Goal: Transaction & Acquisition: Book appointment/travel/reservation

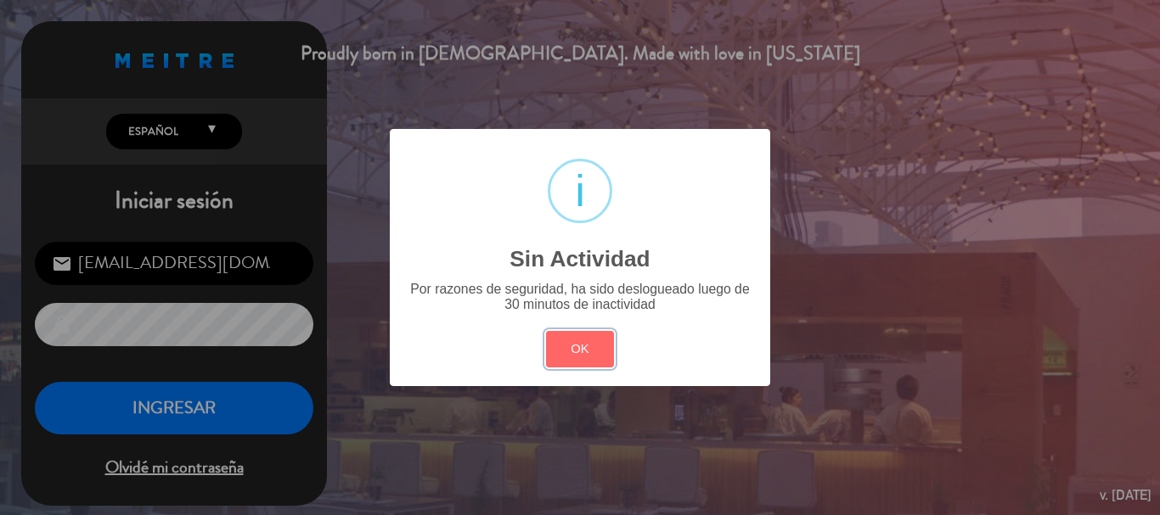
drag, startPoint x: 564, startPoint y: 358, endPoint x: 521, endPoint y: 375, distance: 46.1
click at [561, 358] on button "OK" at bounding box center [580, 349] width 69 height 37
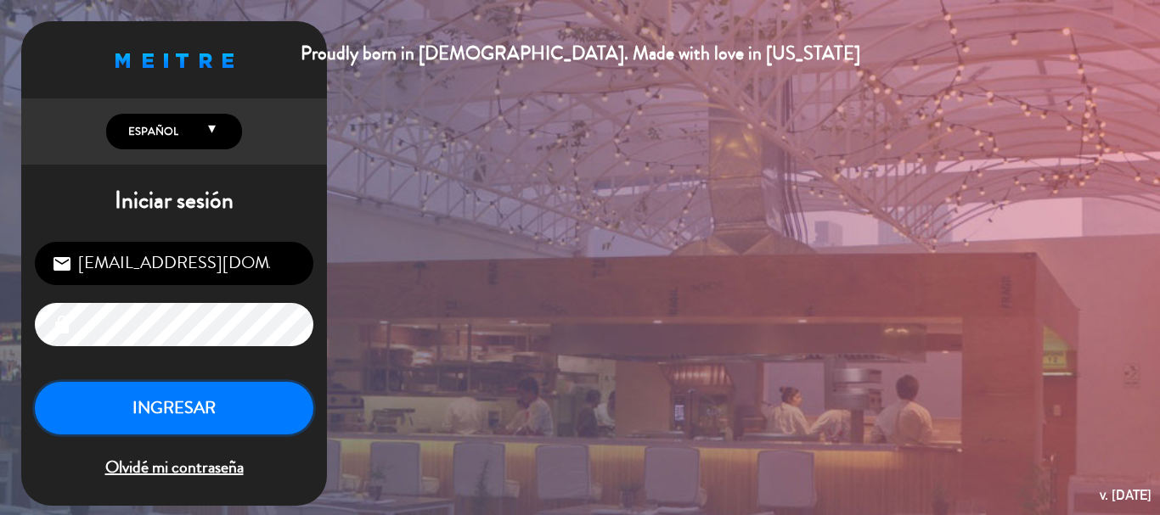
click at [197, 401] on button "INGRESAR" at bounding box center [174, 409] width 279 height 54
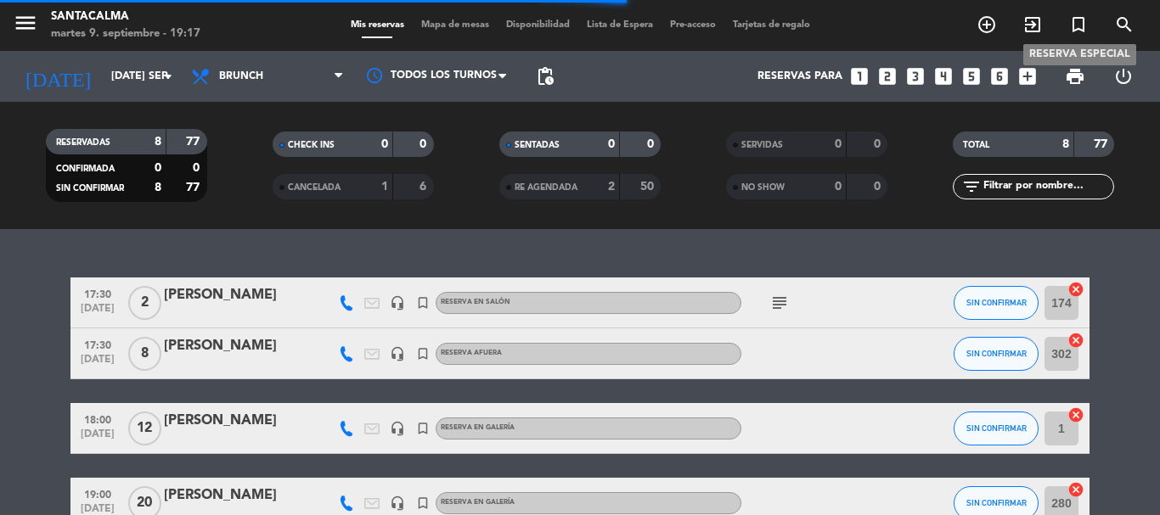
click at [1079, 24] on icon "turned_in_not" at bounding box center [1078, 24] width 20 height 20
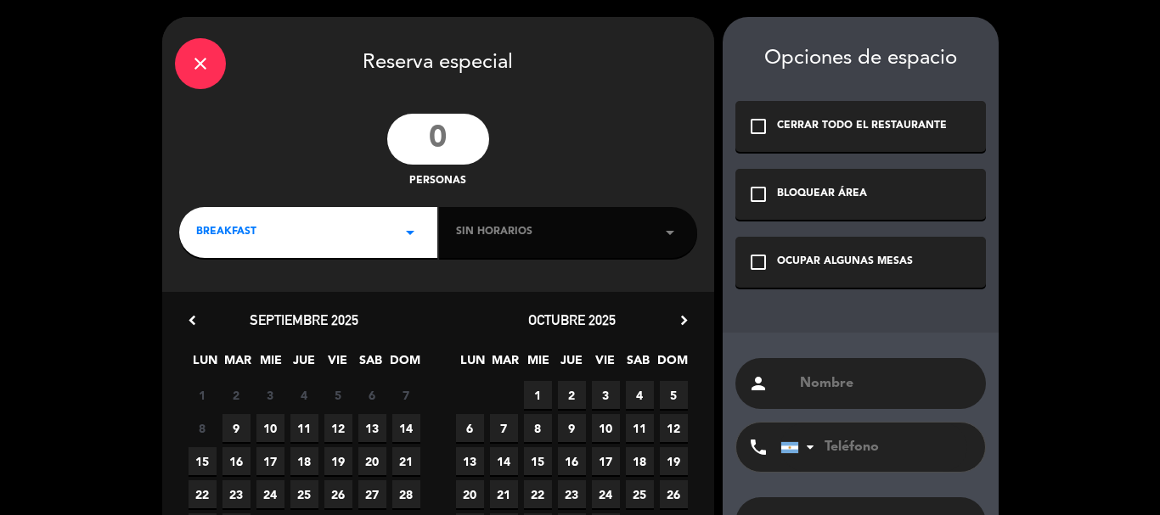
click at [841, 385] on input "text" at bounding box center [885, 384] width 175 height 24
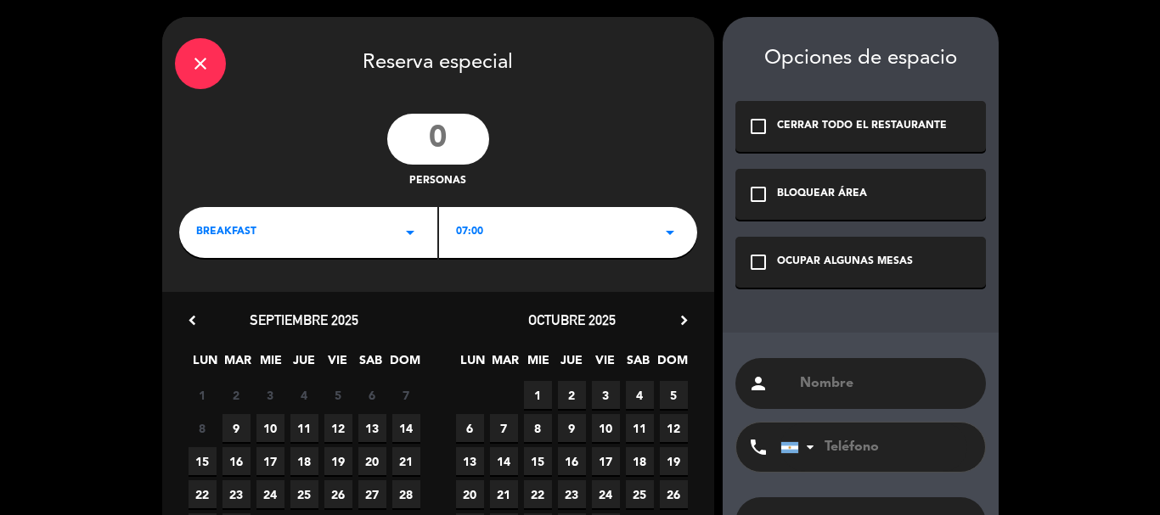
paste input "[PERSON_NAME]"
type input "[PERSON_NAME]"
click at [853, 450] on input "tel" at bounding box center [873, 447] width 187 height 49
click at [463, 129] on input "number" at bounding box center [438, 139] width 102 height 51
type input "2"
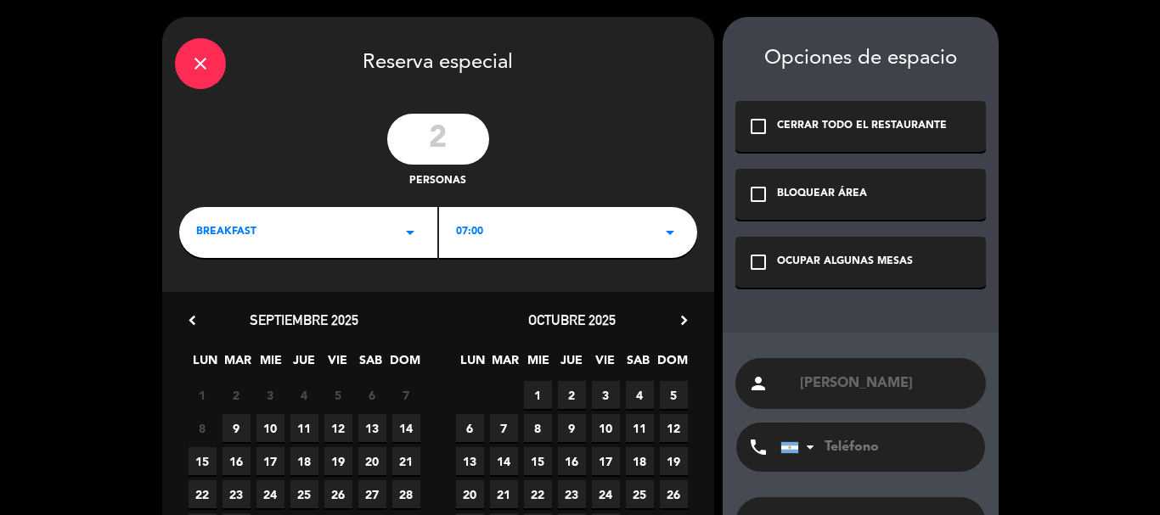
drag, startPoint x: 755, startPoint y: 261, endPoint x: 629, endPoint y: 272, distance: 126.2
click at [753, 262] on icon "check_box_outline_blank" at bounding box center [758, 262] width 20 height 20
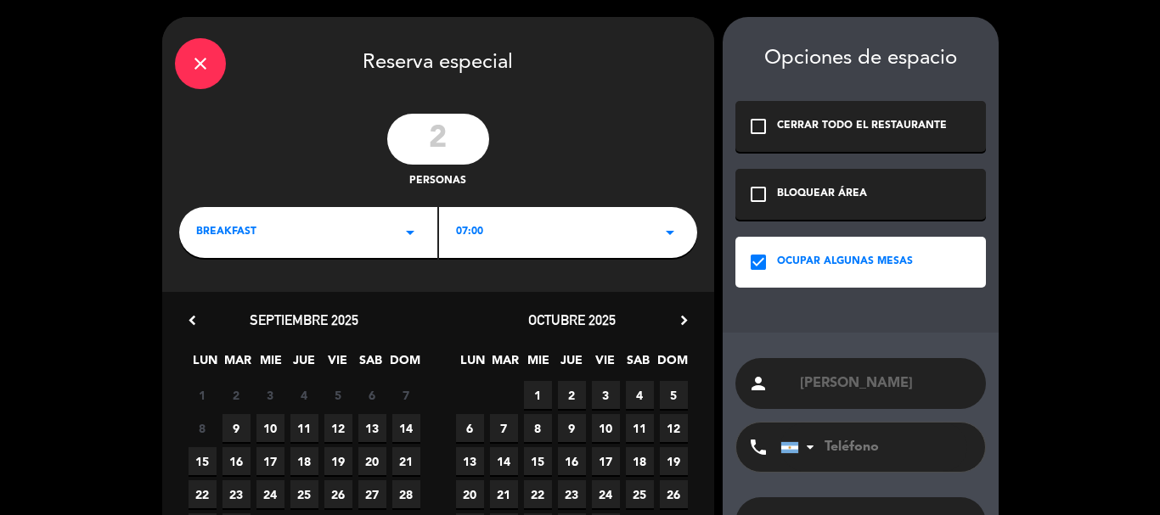
click at [321, 222] on div "BREAKFAST arrow_drop_down" at bounding box center [308, 232] width 258 height 51
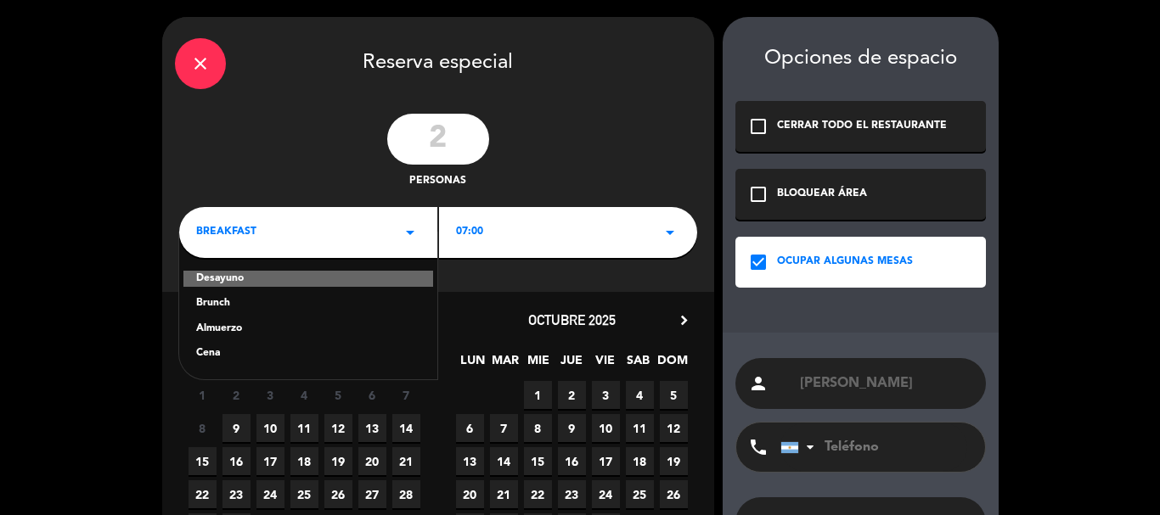
click at [225, 304] on div "Brunch" at bounding box center [308, 304] width 224 height 17
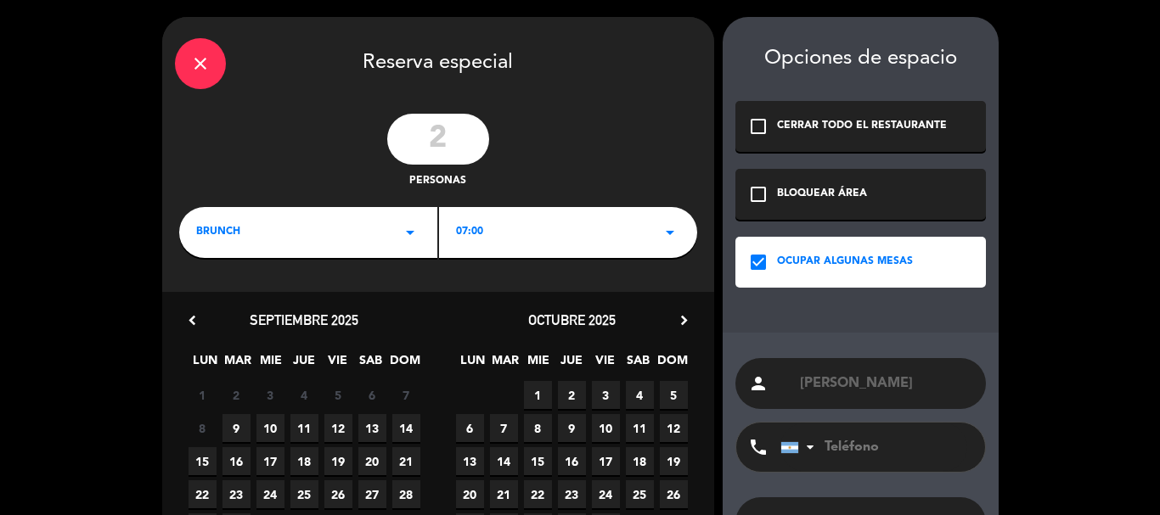
click at [498, 222] on div "07:00 arrow_drop_down" at bounding box center [568, 232] width 258 height 51
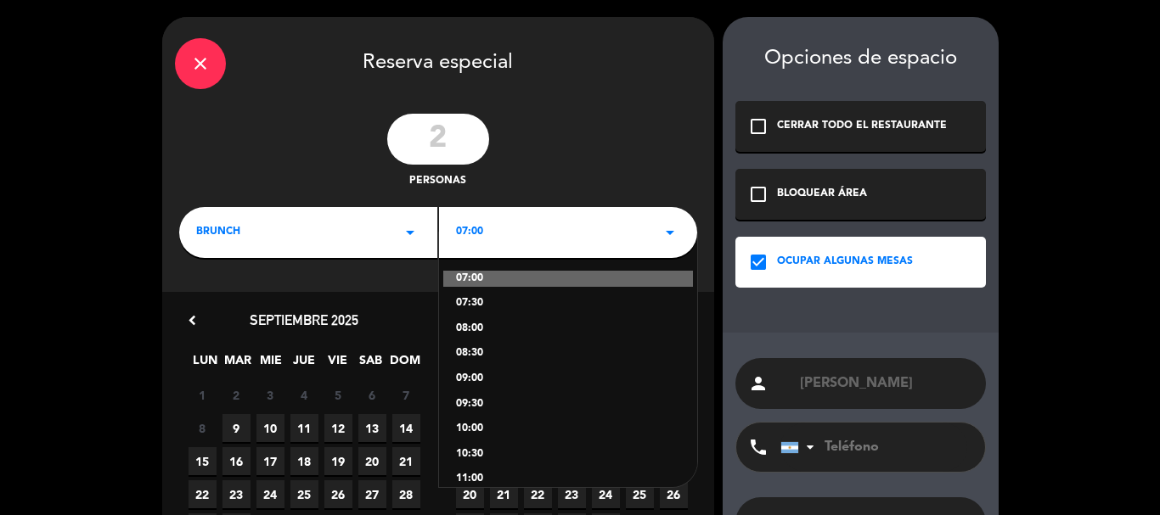
click at [343, 234] on div "brunch arrow_drop_down" at bounding box center [308, 232] width 258 height 51
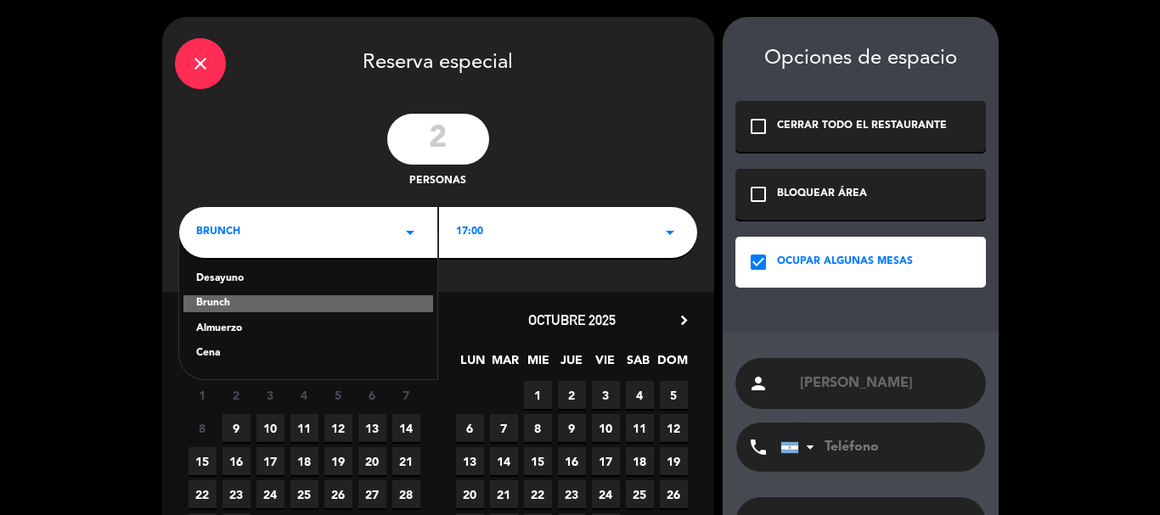
click at [207, 346] on div "Cena" at bounding box center [308, 354] width 224 height 17
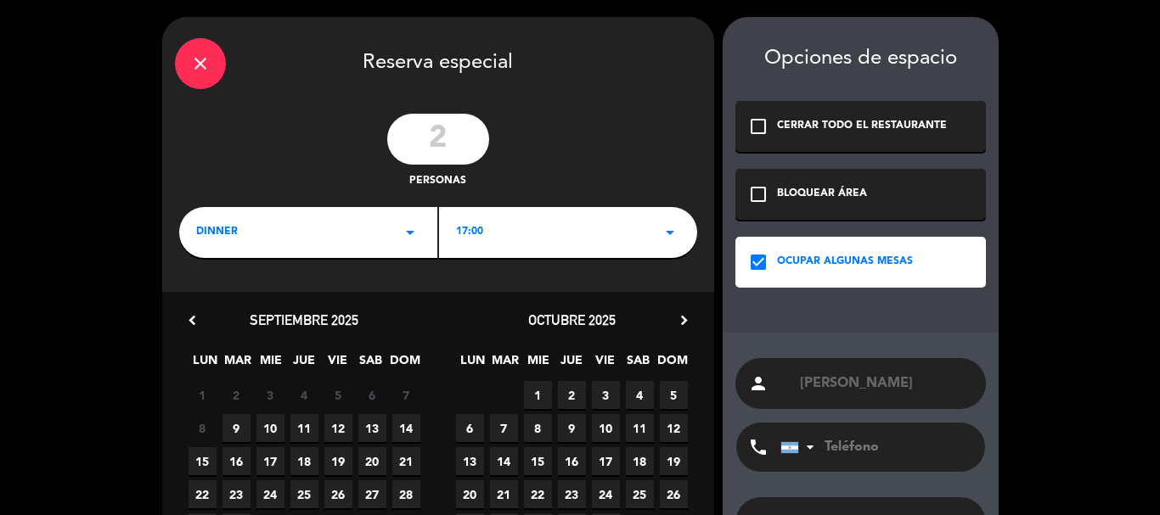
click at [485, 241] on div "17:00 arrow_drop_down" at bounding box center [568, 232] width 258 height 51
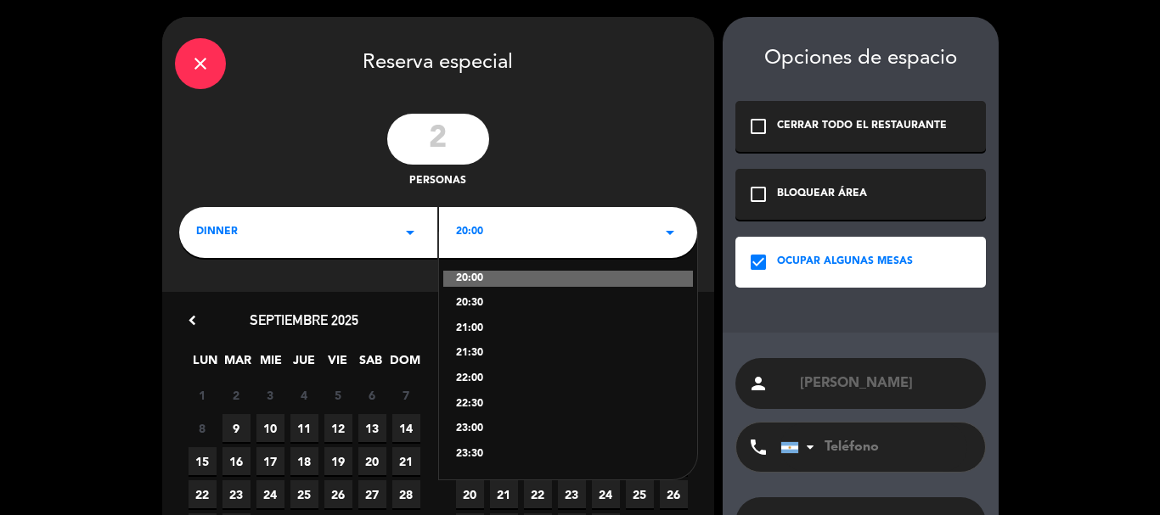
click at [467, 354] on div "21:30" at bounding box center [568, 354] width 224 height 17
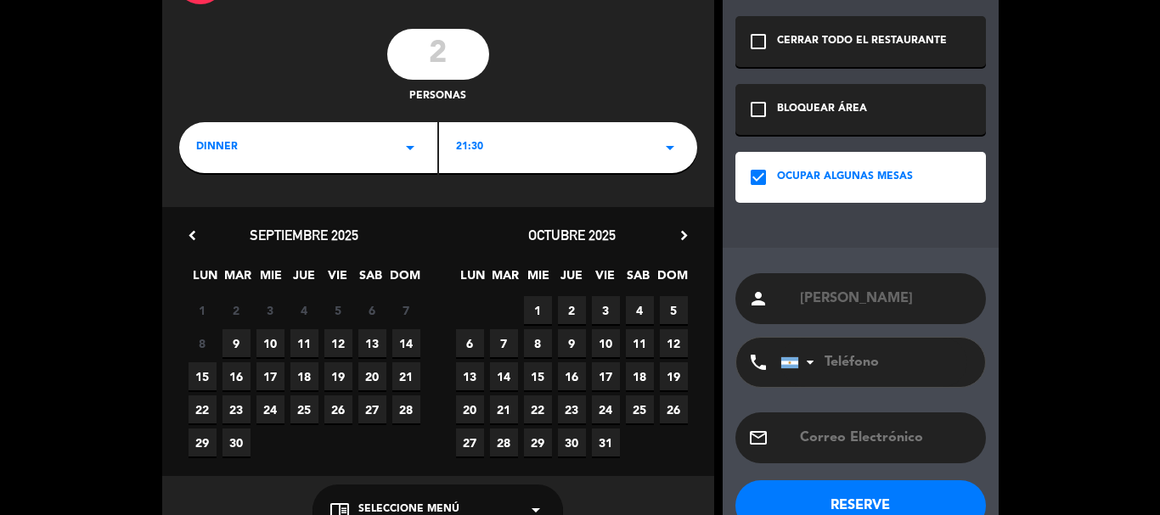
scroll to position [130, 0]
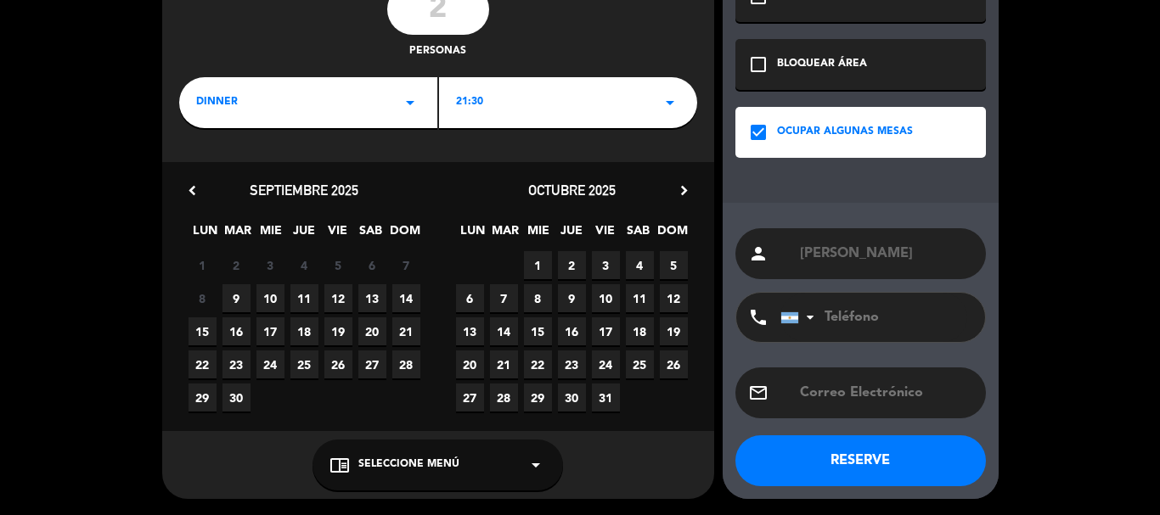
click at [389, 476] on div "chrome_reader_mode Seleccione Menú arrow_drop_down" at bounding box center [438, 465] width 251 height 51
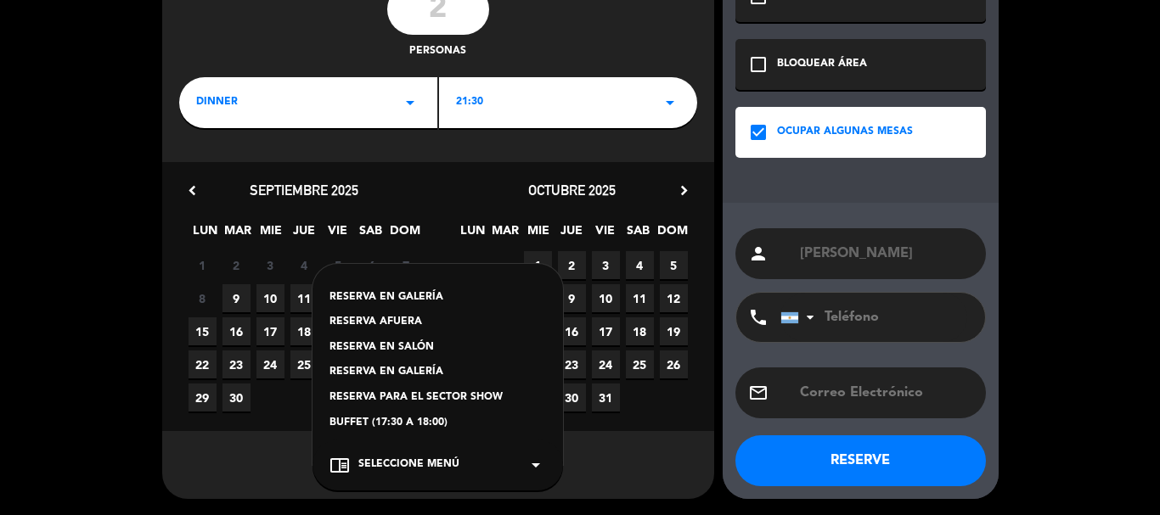
click at [392, 344] on div "RESERVA EN SALÓN" at bounding box center [438, 348] width 217 height 17
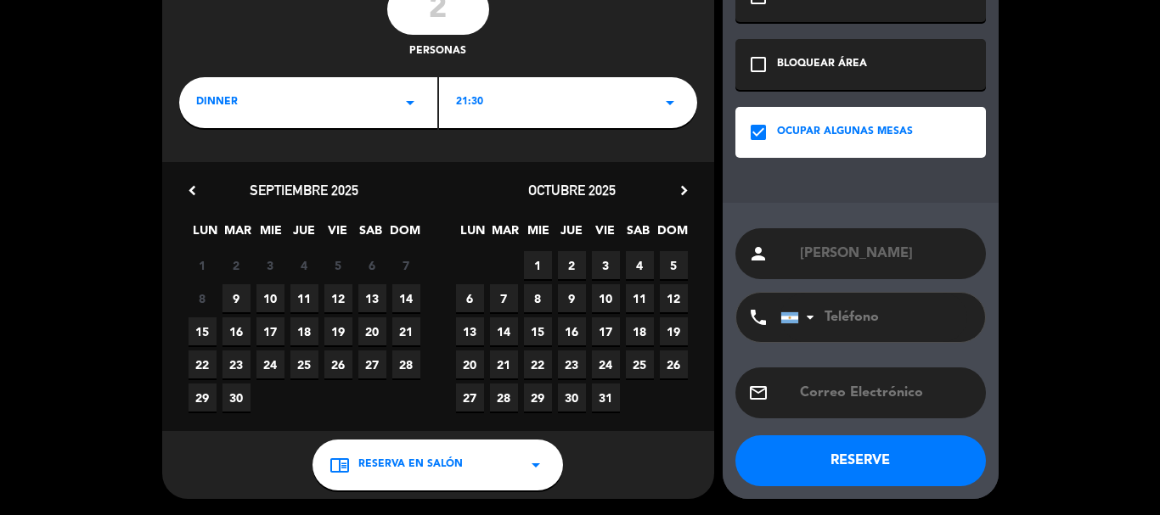
drag, startPoint x: 205, startPoint y: 329, endPoint x: 308, endPoint y: 503, distance: 202.6
click at [205, 330] on span "15" at bounding box center [203, 332] width 28 height 28
drag, startPoint x: 858, startPoint y: 333, endPoint x: 865, endPoint y: 324, distance: 11.6
click at [862, 329] on input "tel" at bounding box center [873, 317] width 187 height 49
paste input "3572605336"
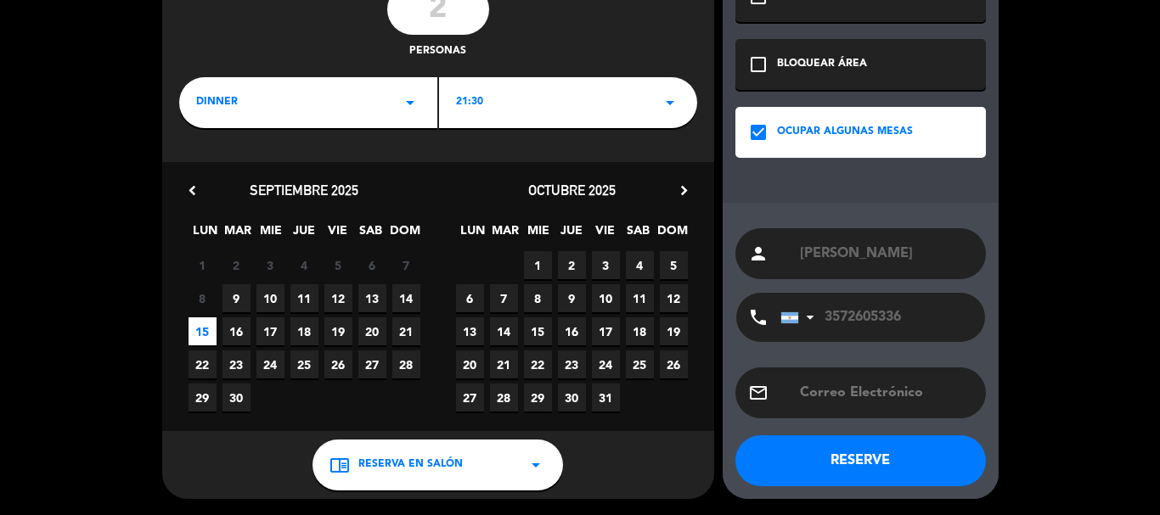
type input "3572605336"
click at [837, 465] on button "RESERVE" at bounding box center [860, 461] width 251 height 51
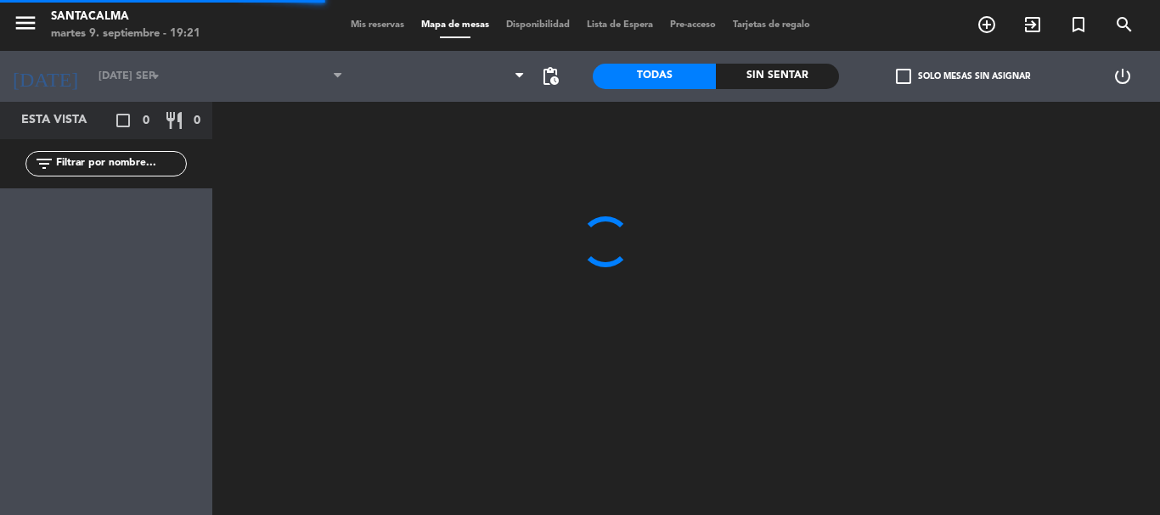
type input "lun. [DATE]"
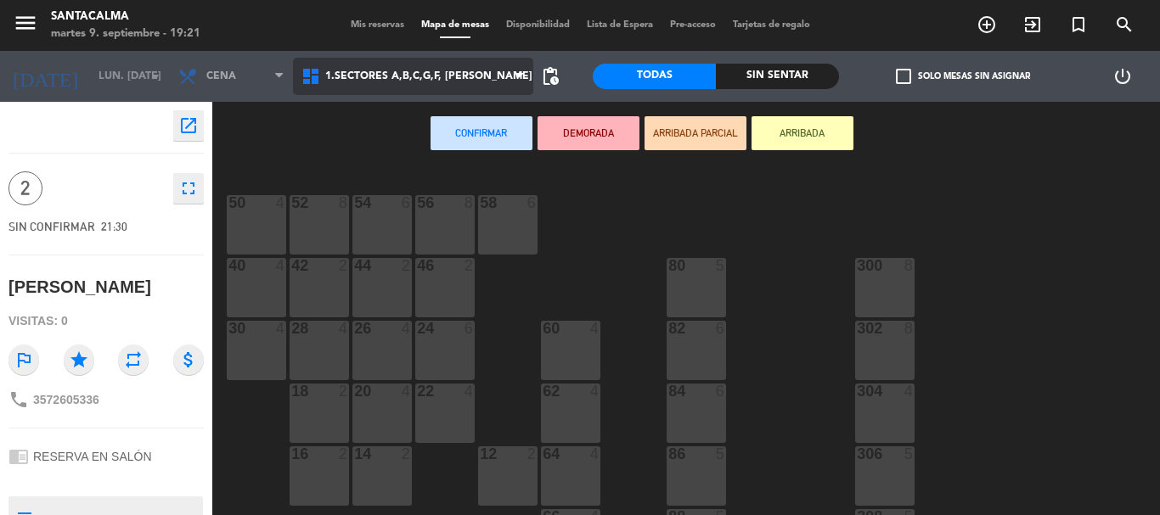
click at [435, 82] on span "1.Sectores A,B,C,G,F, [PERSON_NAME]" at bounding box center [413, 76] width 240 height 37
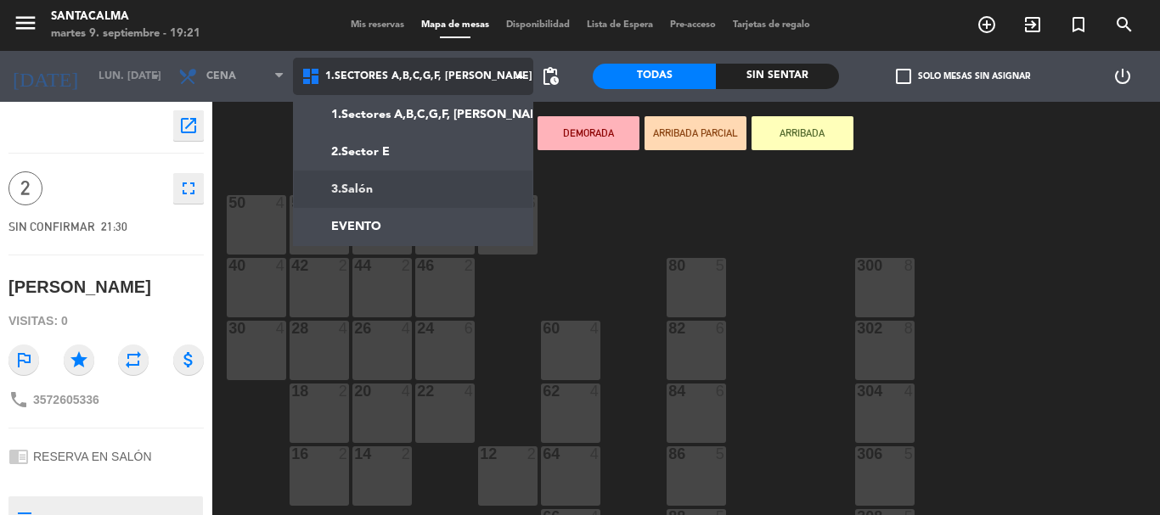
click at [425, 183] on ng-component "menu Santacalma martes 9. septiembre - 19:21 Mis reservas Mapa de mesas Disponi…" at bounding box center [580, 257] width 1160 height 515
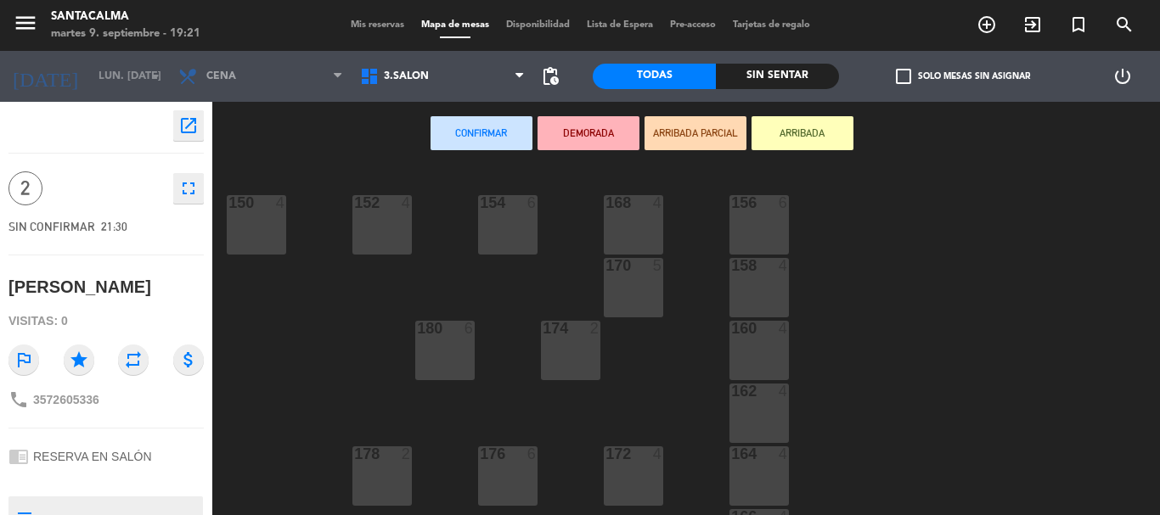
click at [445, 347] on div "180 6" at bounding box center [444, 350] width 59 height 59
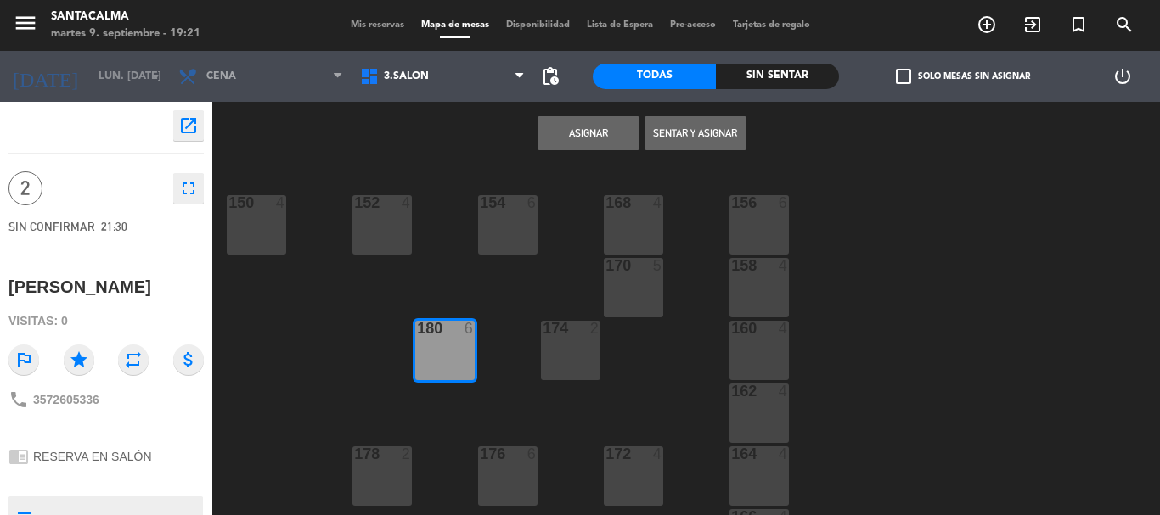
click at [572, 342] on div "174 2" at bounding box center [570, 350] width 59 height 59
click at [444, 368] on div "180 6" at bounding box center [444, 350] width 59 height 59
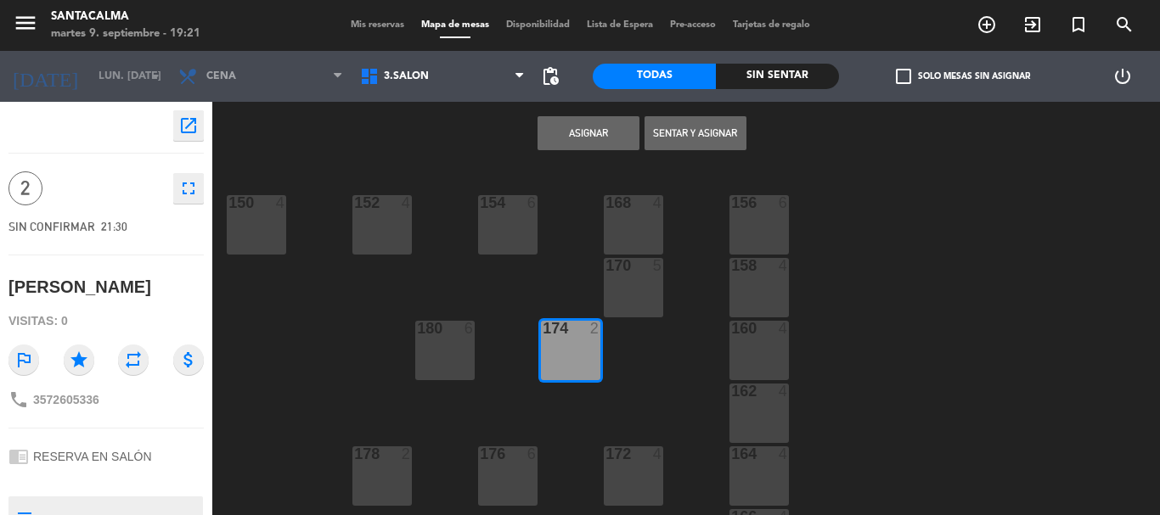
click at [601, 119] on button "Asignar" at bounding box center [589, 133] width 102 height 34
